Goal: Information Seeking & Learning: Find contact information

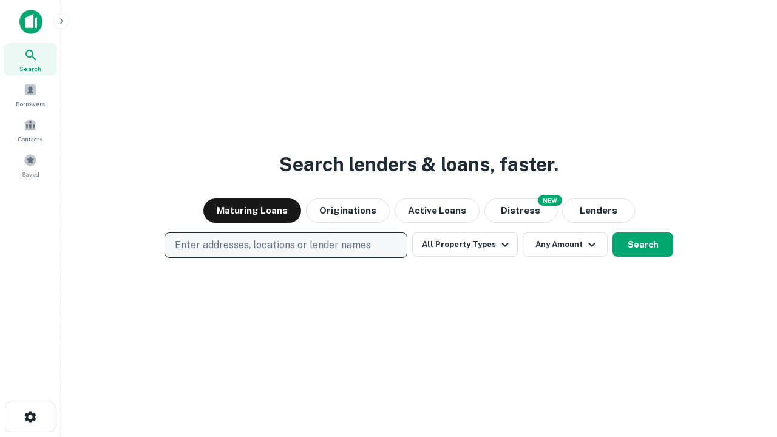
click at [285, 245] on p "Enter addresses, locations or lender names" at bounding box center [273, 245] width 196 height 15
type input "**********"
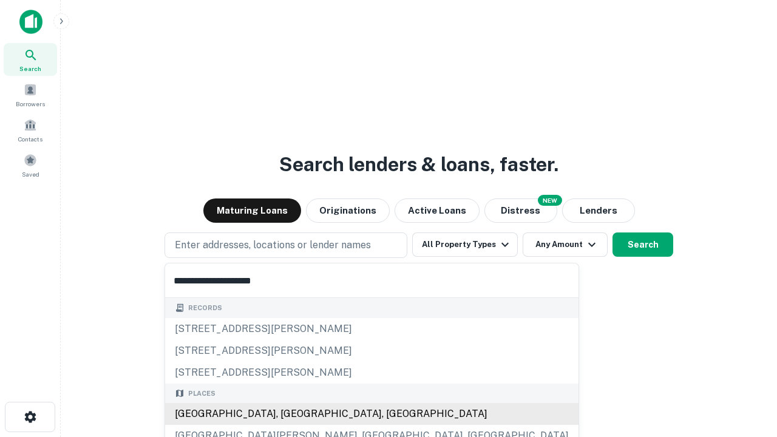
click at [290, 414] on div "[GEOGRAPHIC_DATA], [GEOGRAPHIC_DATA], [GEOGRAPHIC_DATA]" at bounding box center [371, 414] width 413 height 22
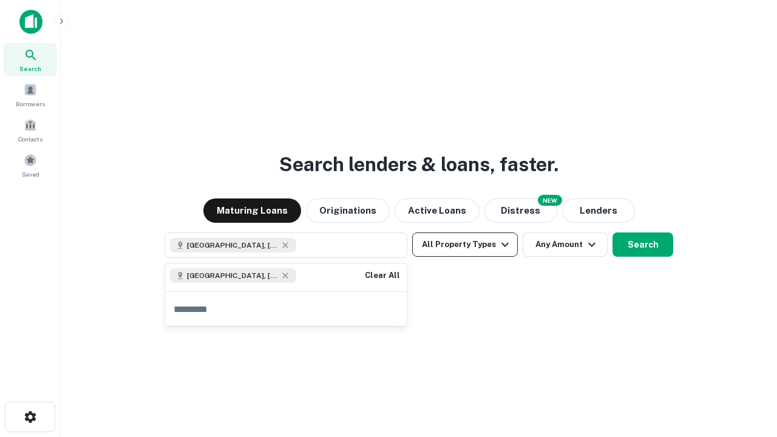
click at [465, 244] on button "All Property Types" at bounding box center [465, 244] width 106 height 24
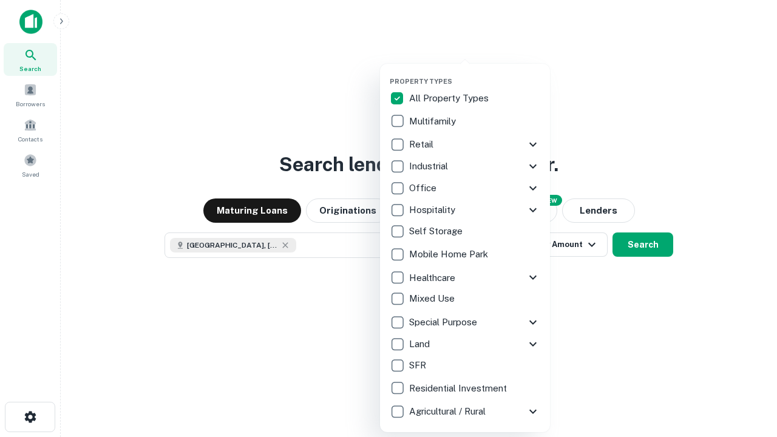
click at [474, 73] on button "button" at bounding box center [474, 73] width 170 height 1
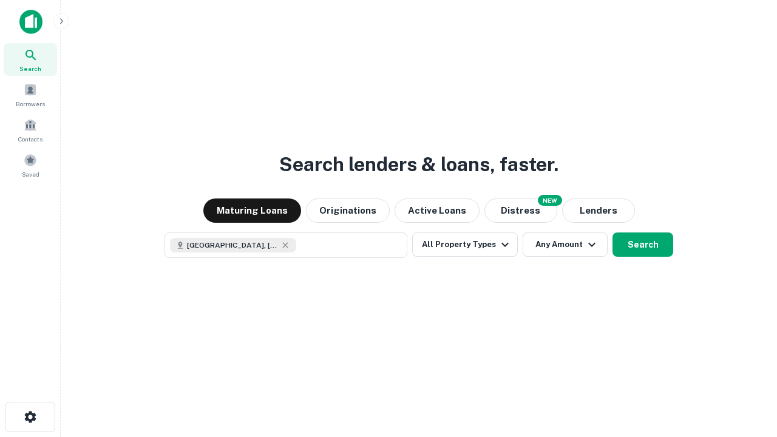
scroll to position [19, 0]
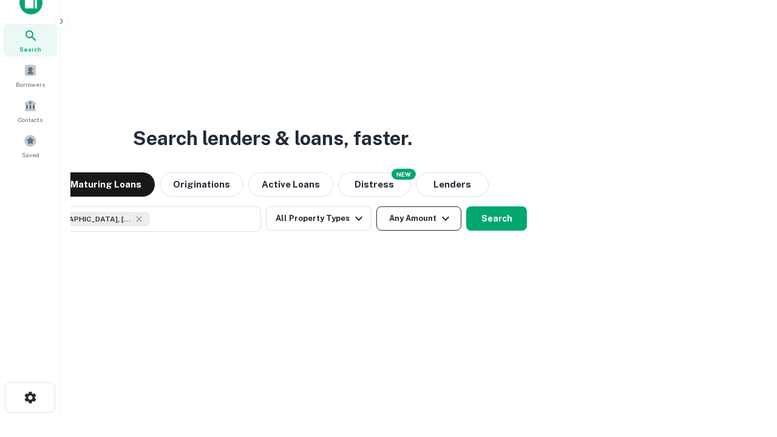
click at [376, 206] on button "Any Amount" at bounding box center [418, 218] width 85 height 24
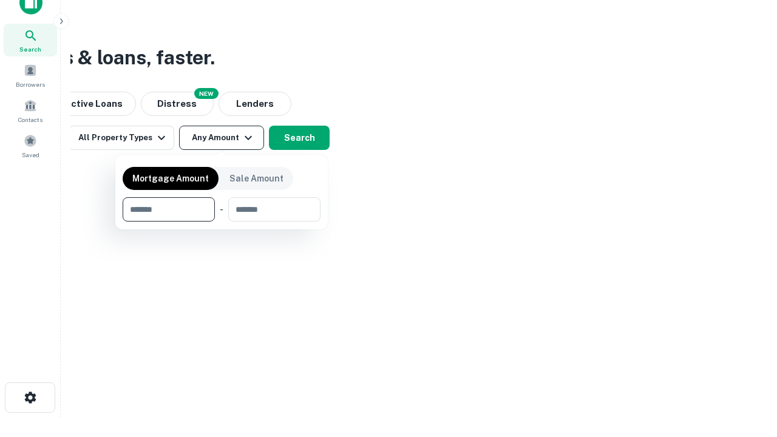
type input "*******"
click at [221, 221] on button "button" at bounding box center [222, 221] width 198 height 1
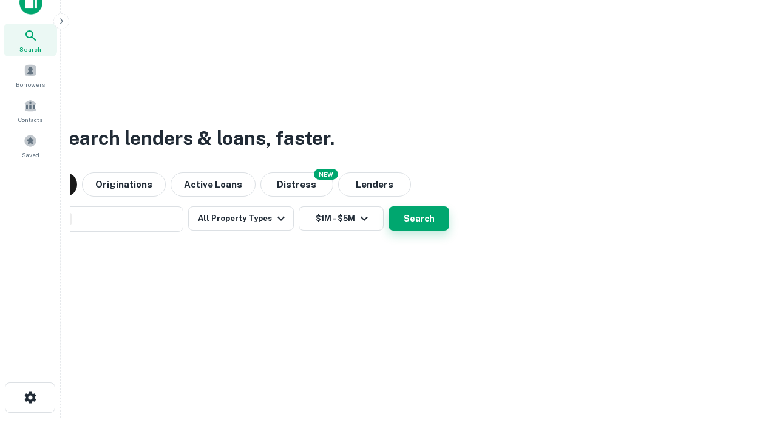
click at [388, 206] on button "Search" at bounding box center [418, 218] width 61 height 24
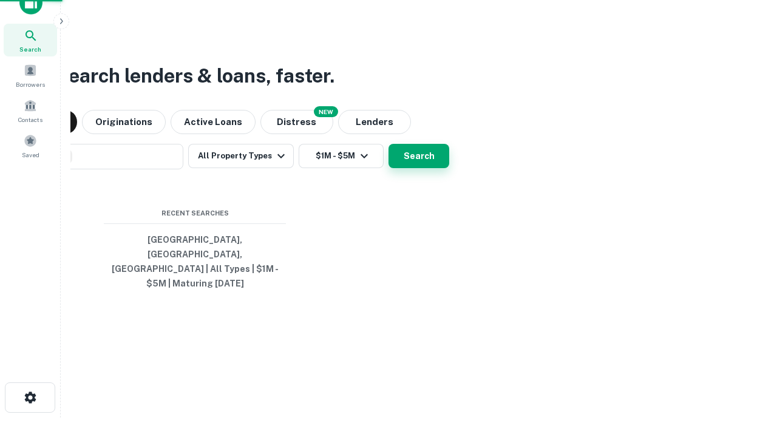
scroll to position [39, 343]
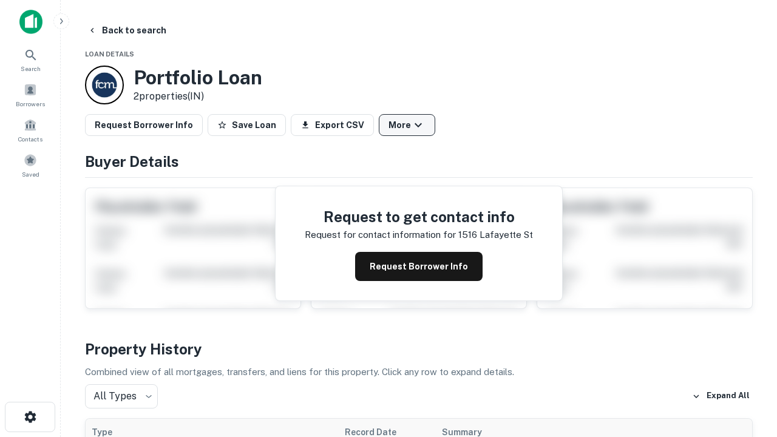
click at [406, 125] on button "More" at bounding box center [407, 125] width 56 height 22
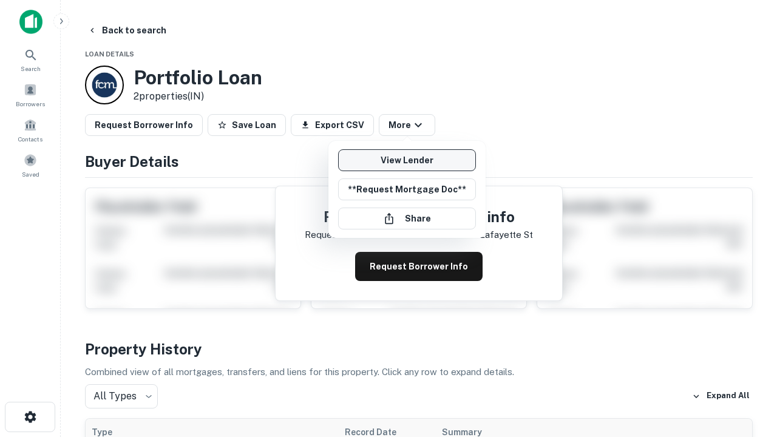
click at [406, 160] on link "View Lender" at bounding box center [407, 160] width 138 height 22
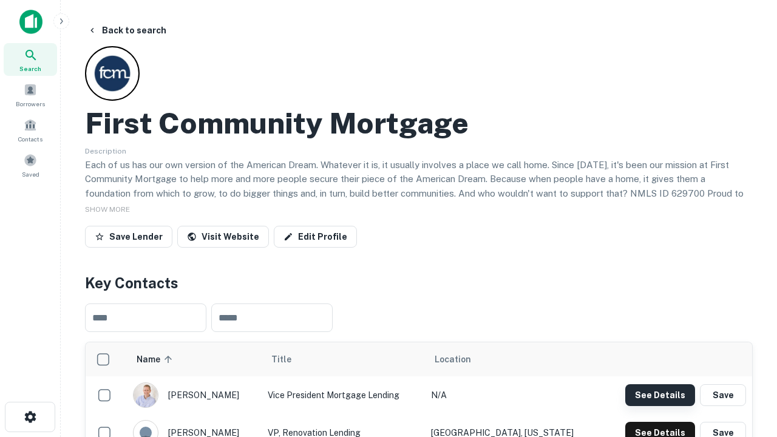
click at [659, 394] on button "See Details" at bounding box center [660, 395] width 70 height 22
click at [30, 417] on icon "button" at bounding box center [30, 416] width 15 height 15
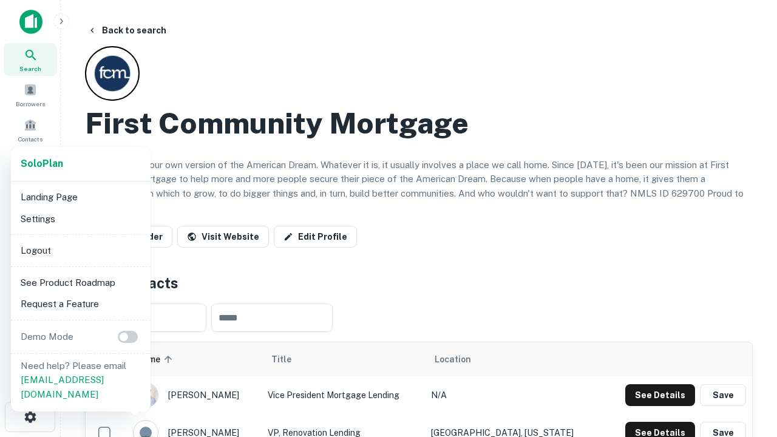
click at [80, 250] on li "Logout" at bounding box center [81, 251] width 130 height 22
